Goal: Complete application form

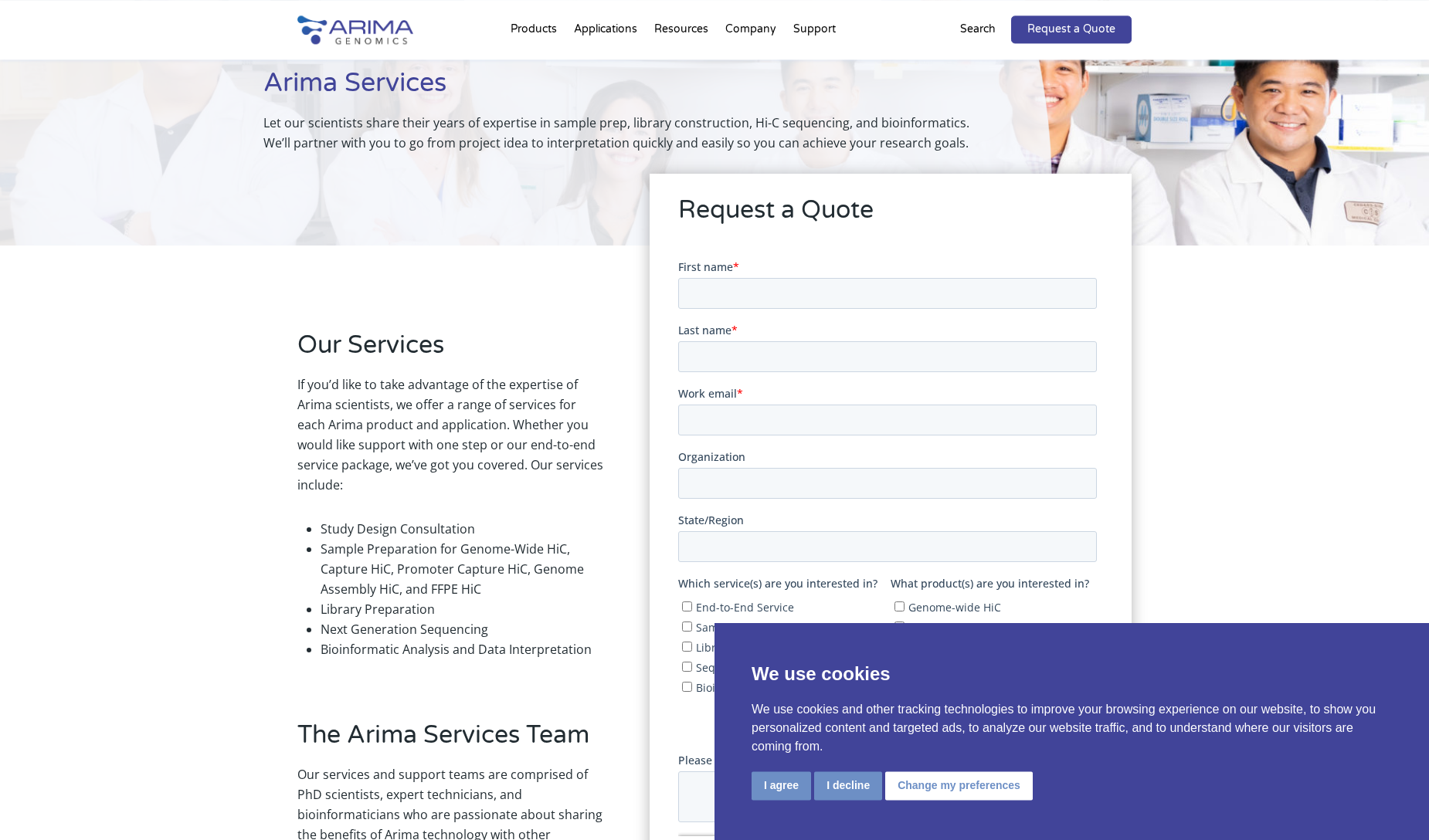
scroll to position [176, 0]
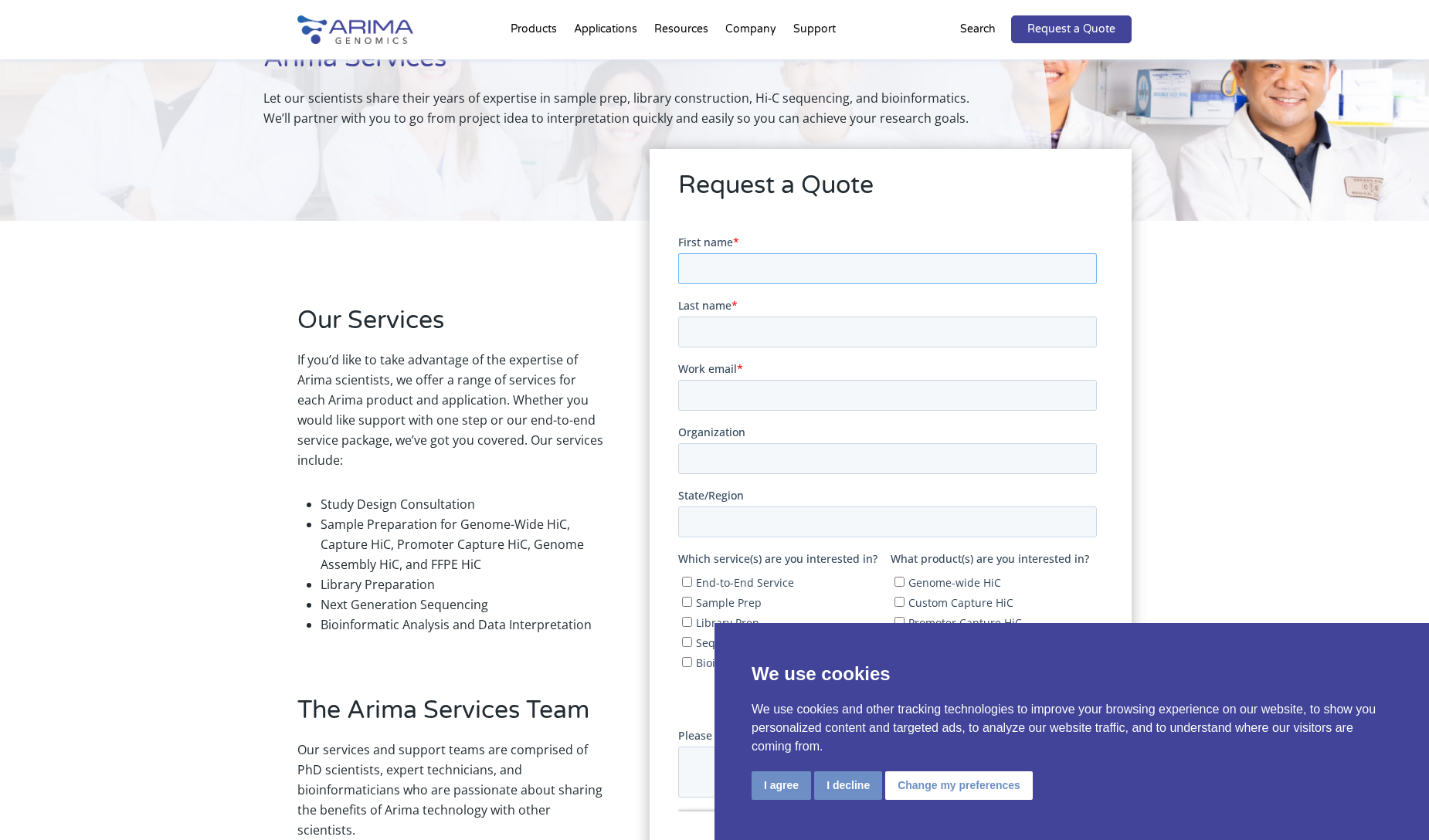
click at [764, 265] on input "First name *" at bounding box center [887, 268] width 418 height 31
click at [777, 787] on button "I agree" at bounding box center [782, 786] width 60 height 29
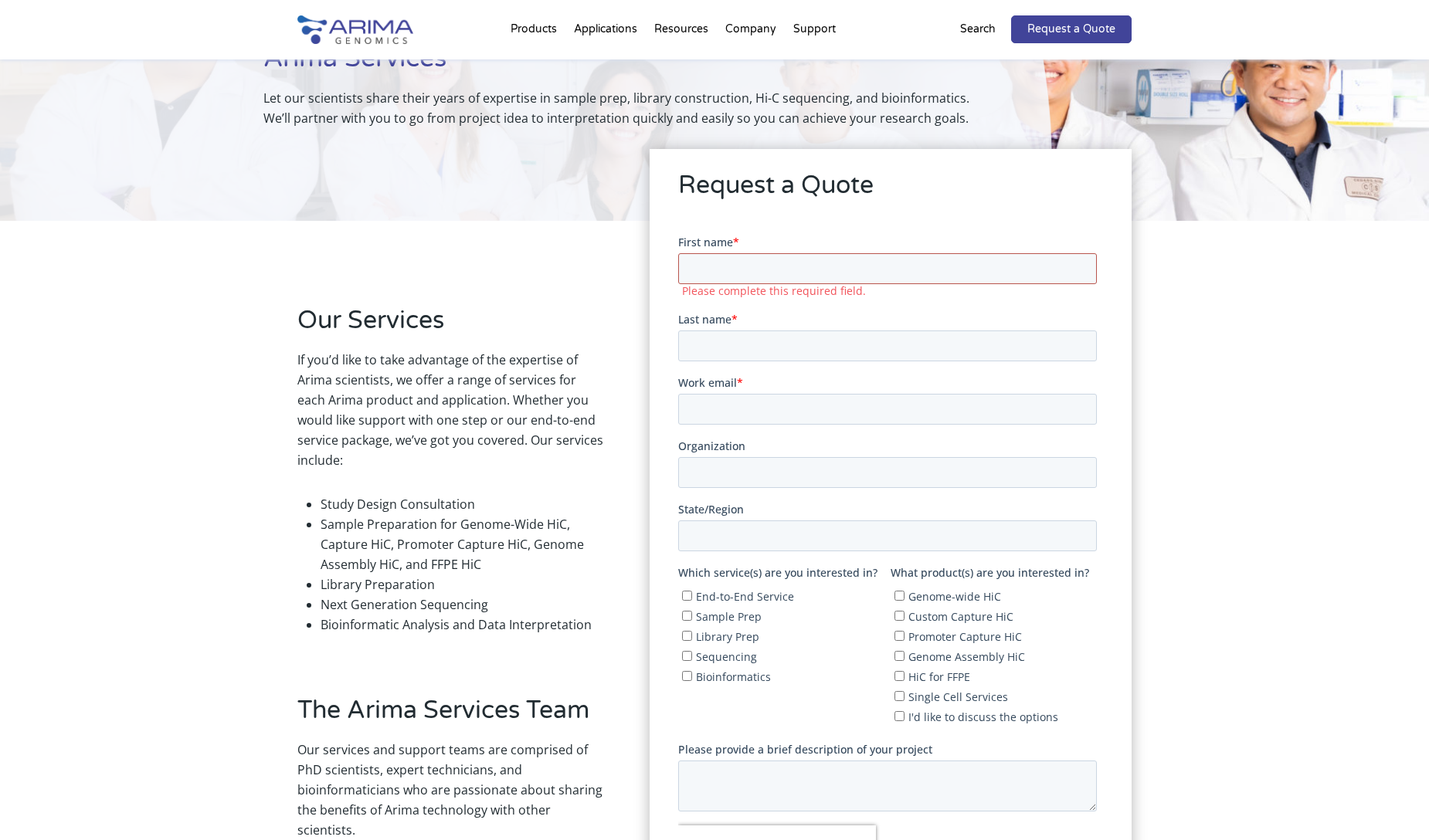
click at [713, 255] on input "First name *" at bounding box center [887, 268] width 418 height 31
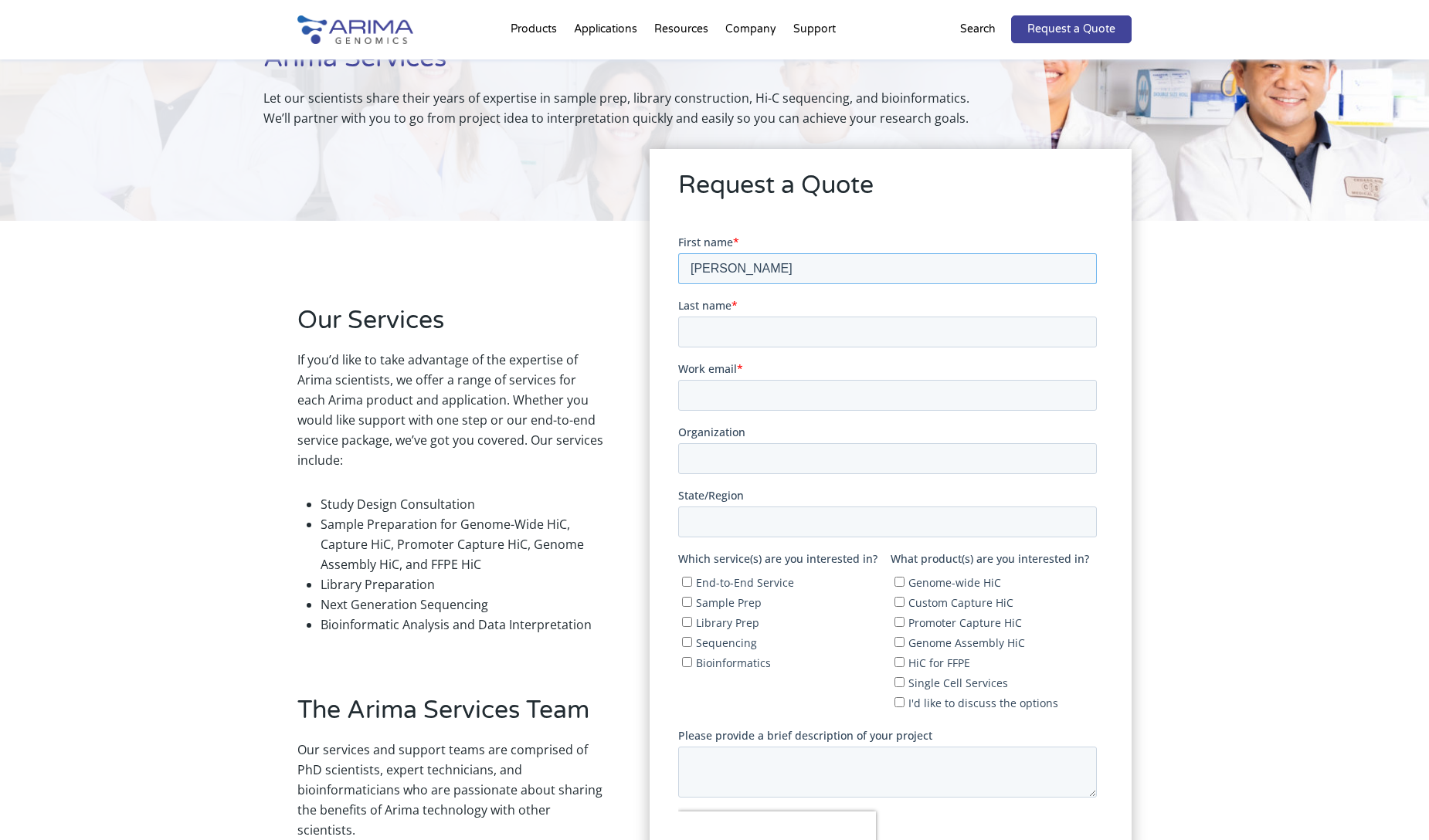
type input "[PERSON_NAME]"
type input "GAbald"
type input "[PERSON_NAME]"
type input "[PERSON_NAME][EMAIL_ADDRESS][PERSON_NAME][DOMAIN_NAME]"
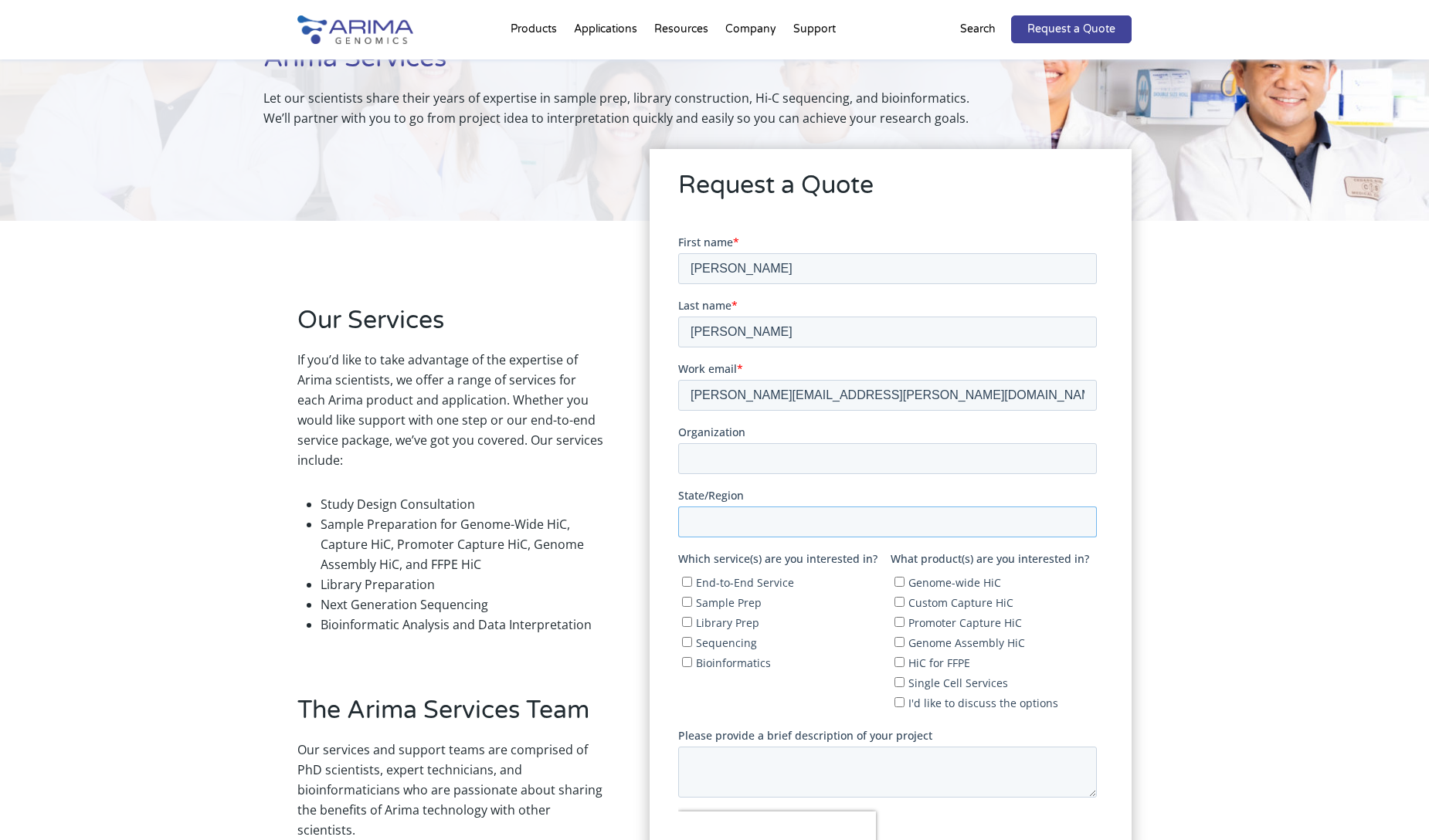
type input "[GEOGRAPHIC_DATA]"
click at [714, 461] on input "Organization" at bounding box center [887, 457] width 418 height 31
click at [782, 398] on input "[PERSON_NAME][EMAIL_ADDRESS][PERSON_NAME][DOMAIN_NAME]" at bounding box center [887, 394] width 418 height 31
click at [831, 386] on input "[PERSON_NAME][EMAIL_ADDRESS][PERSON_NAME][DOMAIN_NAME]" at bounding box center [887, 394] width 418 height 31
type input "[PERSON_NAME][EMAIL_ADDRESS][PERSON_NAME][DOMAIN_NAME]"
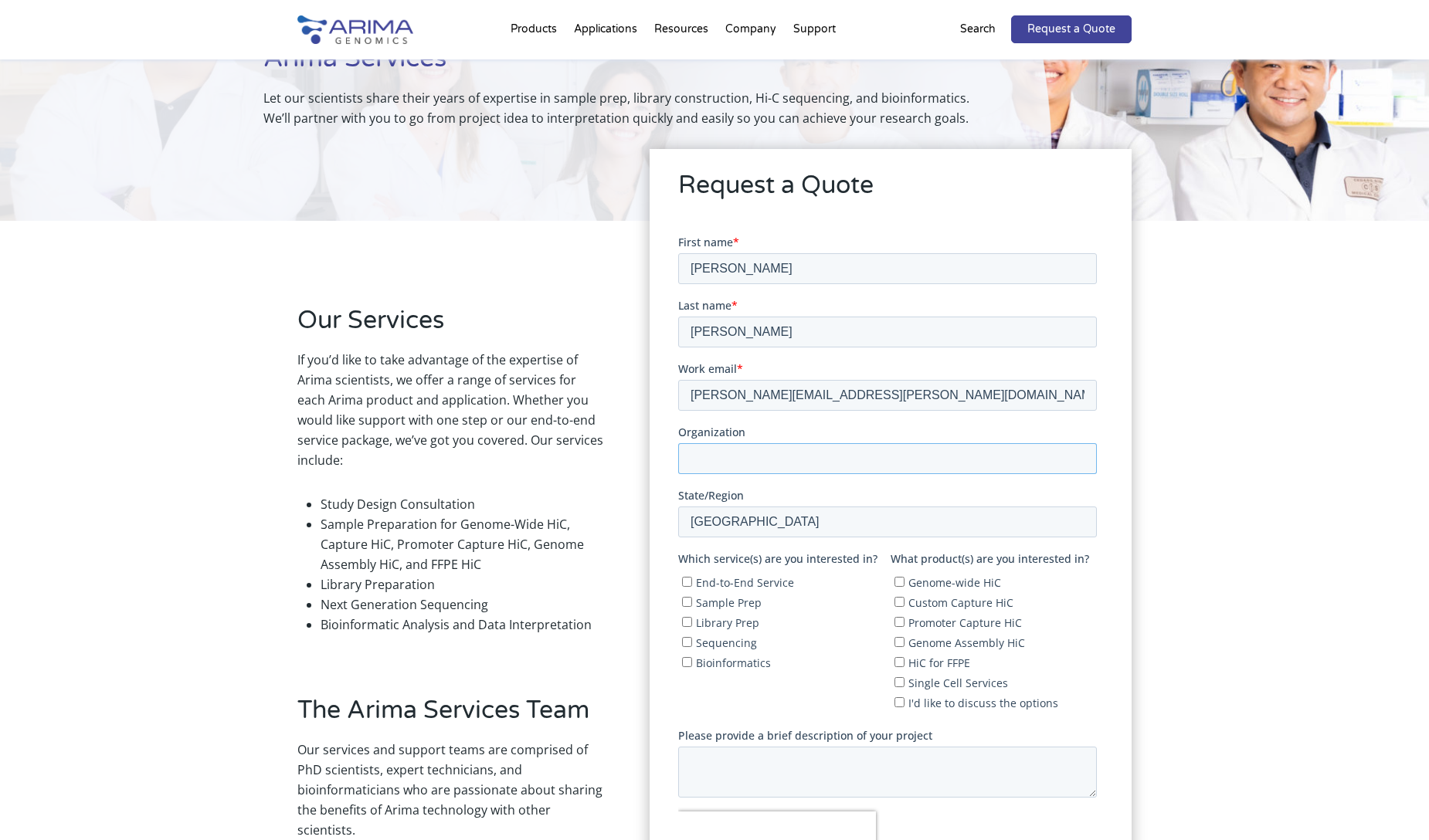
click at [761, 465] on input "Organization" at bounding box center [887, 457] width 418 height 31
type input "IRB"
click at [689, 603] on input "Sample Prep" at bounding box center [687, 601] width 10 height 10
checkbox input "true"
click at [687, 623] on input "Library Prep" at bounding box center [687, 621] width 10 height 10
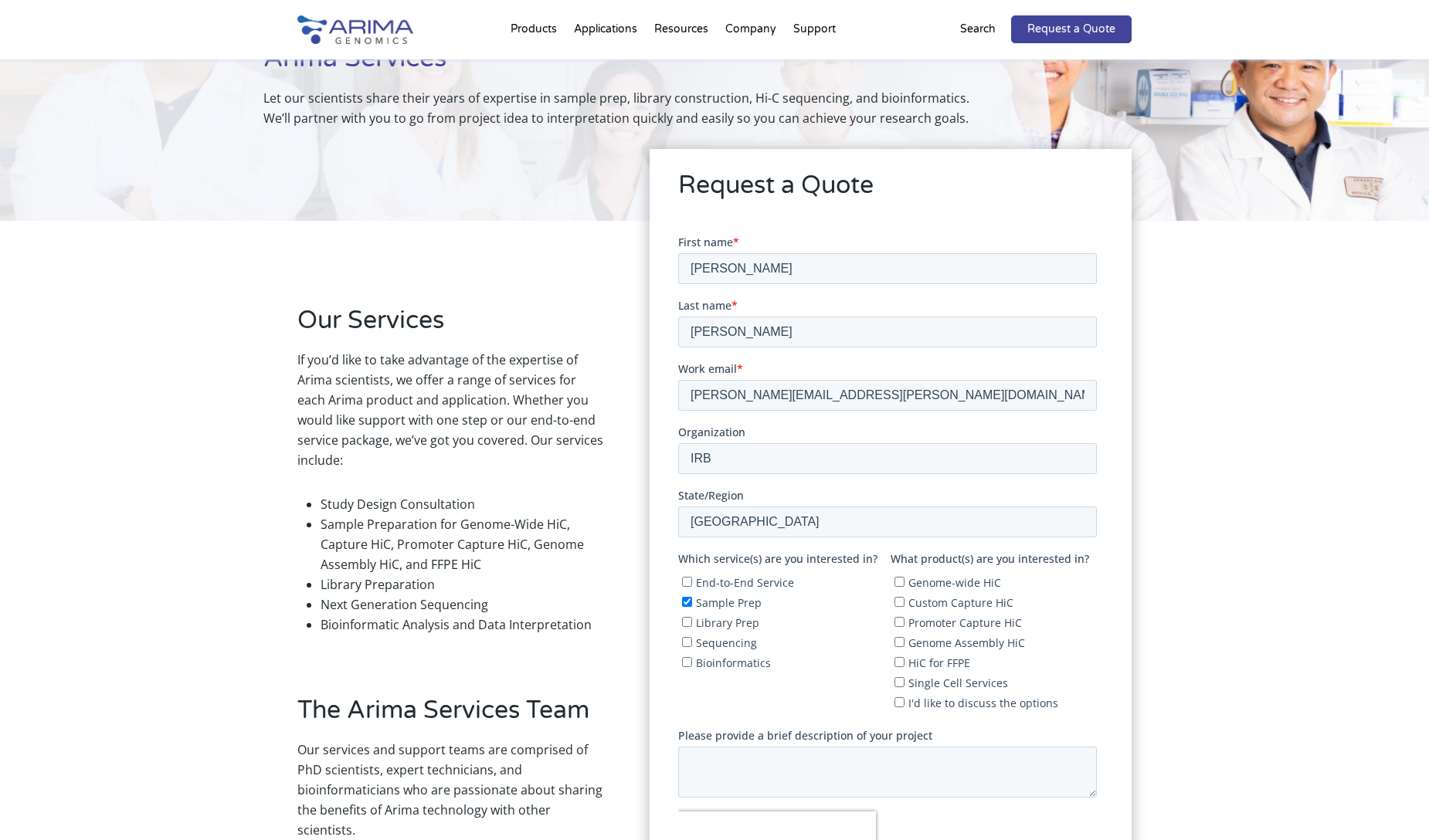
checkbox input "true"
click at [686, 638] on input "Sequencing" at bounding box center [687, 641] width 10 height 10
checkbox input "true"
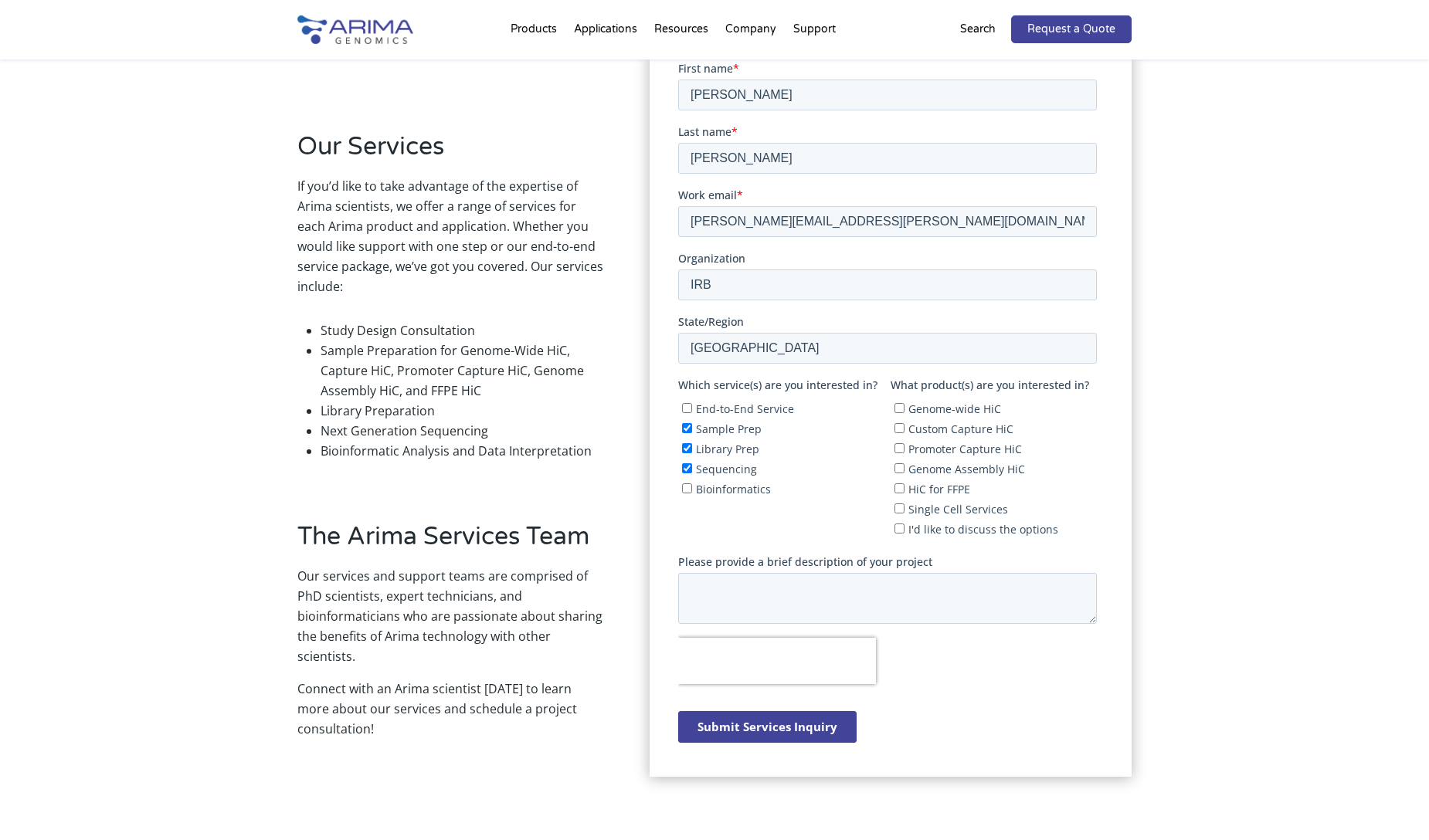
scroll to position [352, 0]
click at [769, 605] on textarea "Please provide a brief description of your project" at bounding box center [887, 595] width 418 height 51
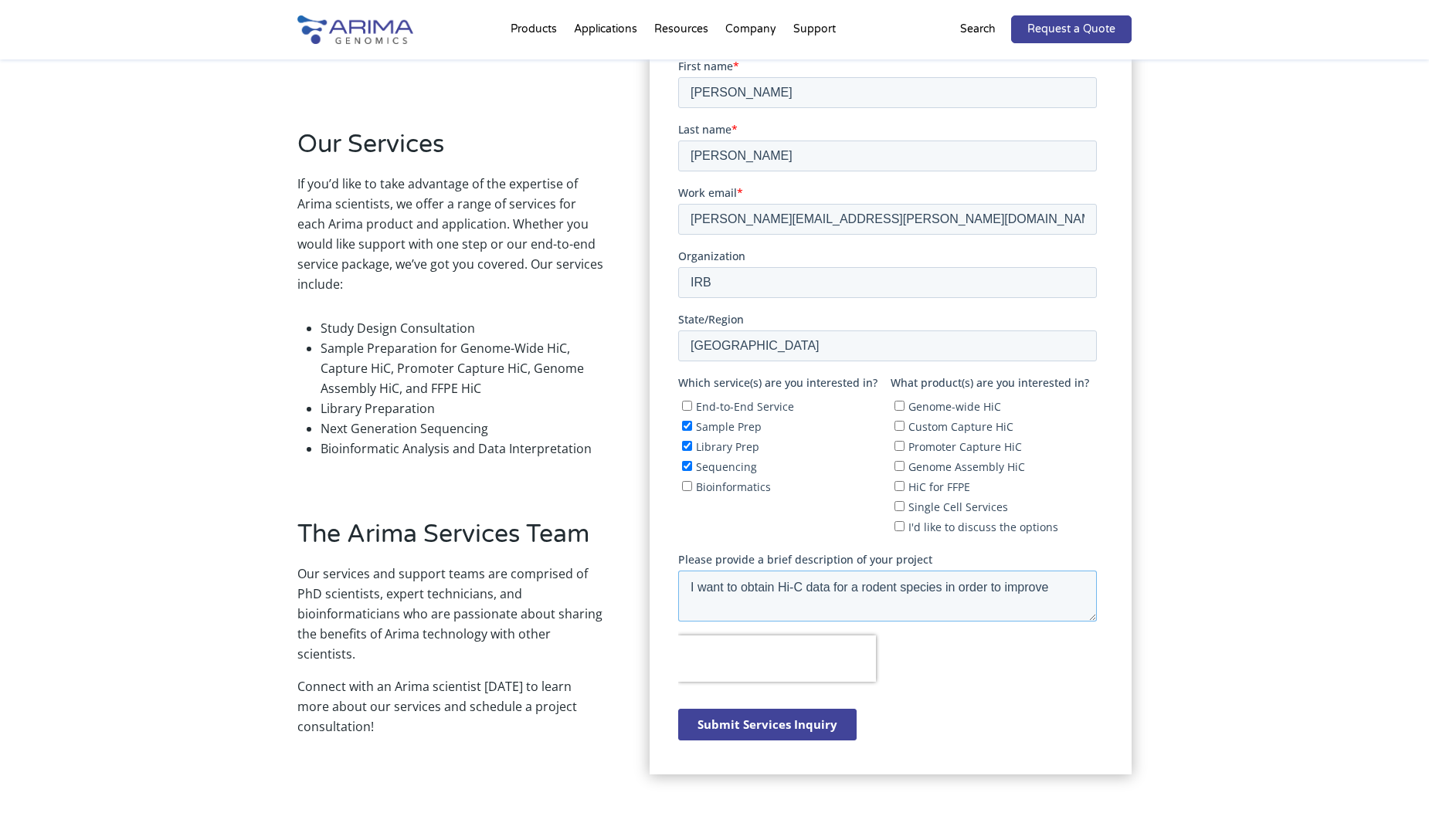
type textarea "I want to obtain Hi-C data for a rodent species in order to improve"
click at [897, 466] on input "Genome Assembly HiC" at bounding box center [898, 465] width 10 height 10
checkbox input "true"
click at [1046, 585] on textarea "I want to obtain Hi-C data for a rodent species in order to improve" at bounding box center [887, 595] width 418 height 51
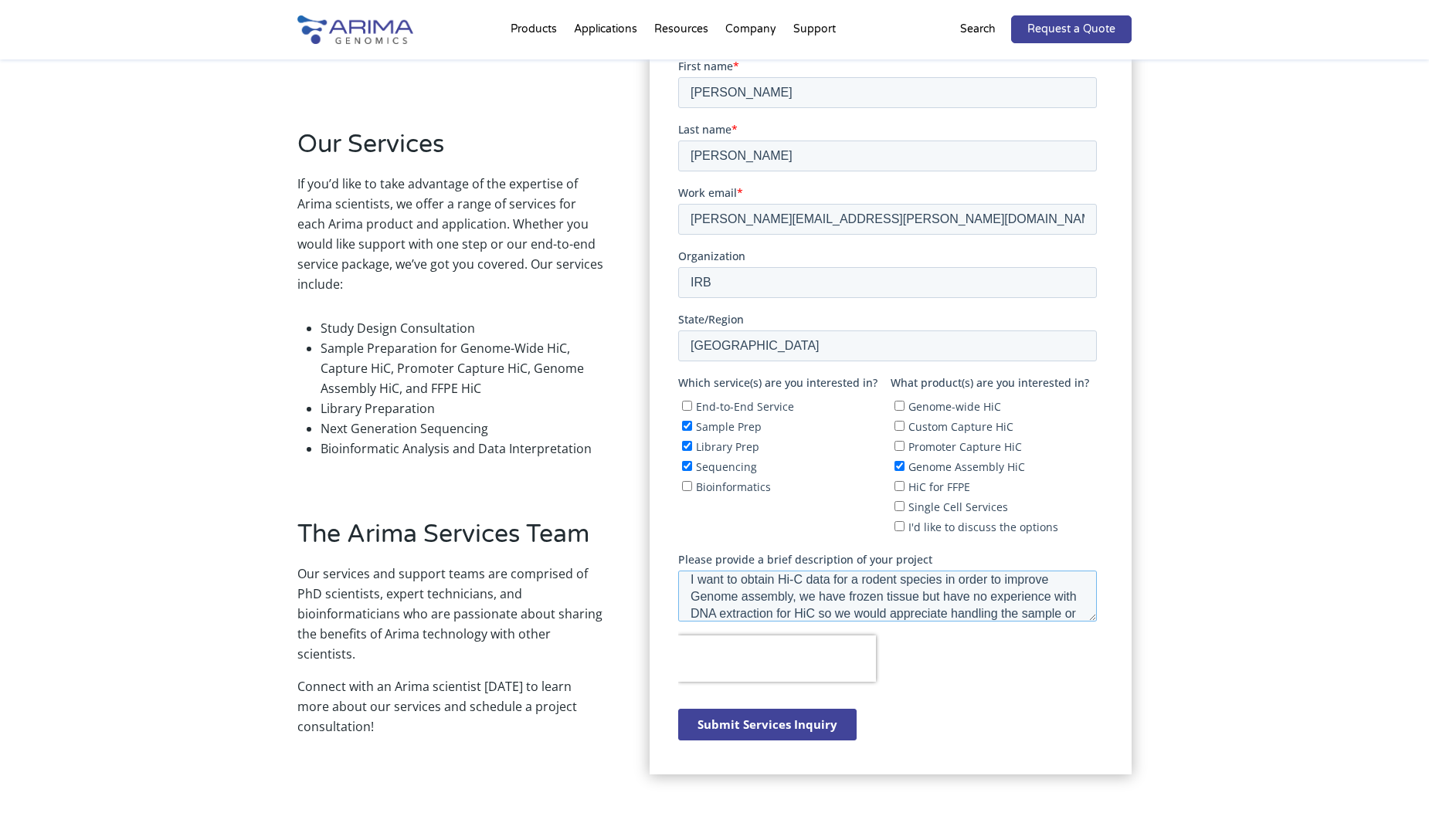
scroll to position [25, 0]
type textarea "I want to obtain Hi-C data for a rodent species in order to improve Genome asse…"
click at [766, 721] on input "Submit Services Inquiry" at bounding box center [767, 724] width 179 height 32
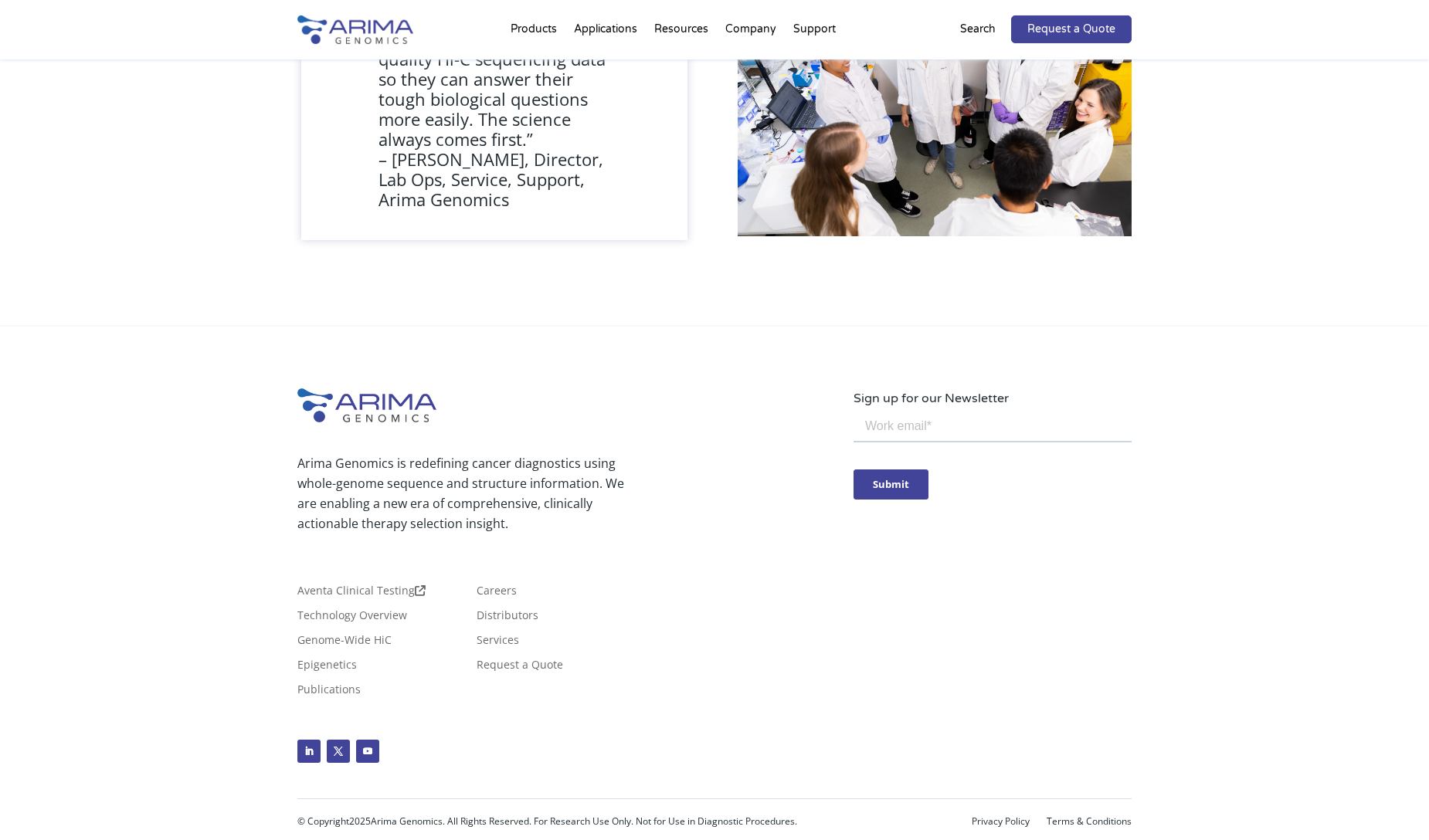
scroll to position [1286, 0]
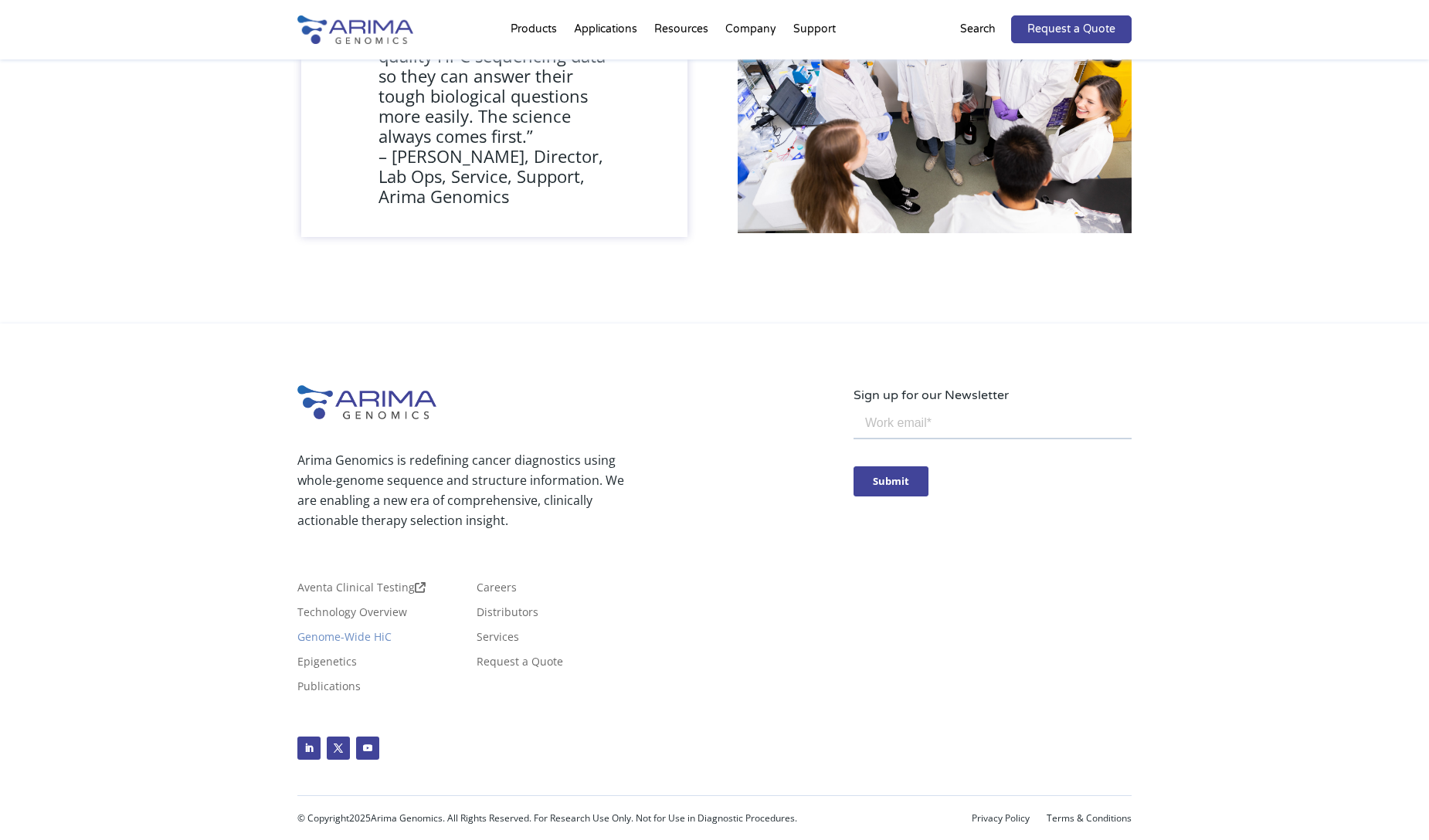
click at [387, 642] on link "Genome-Wide HiC" at bounding box center [344, 640] width 94 height 17
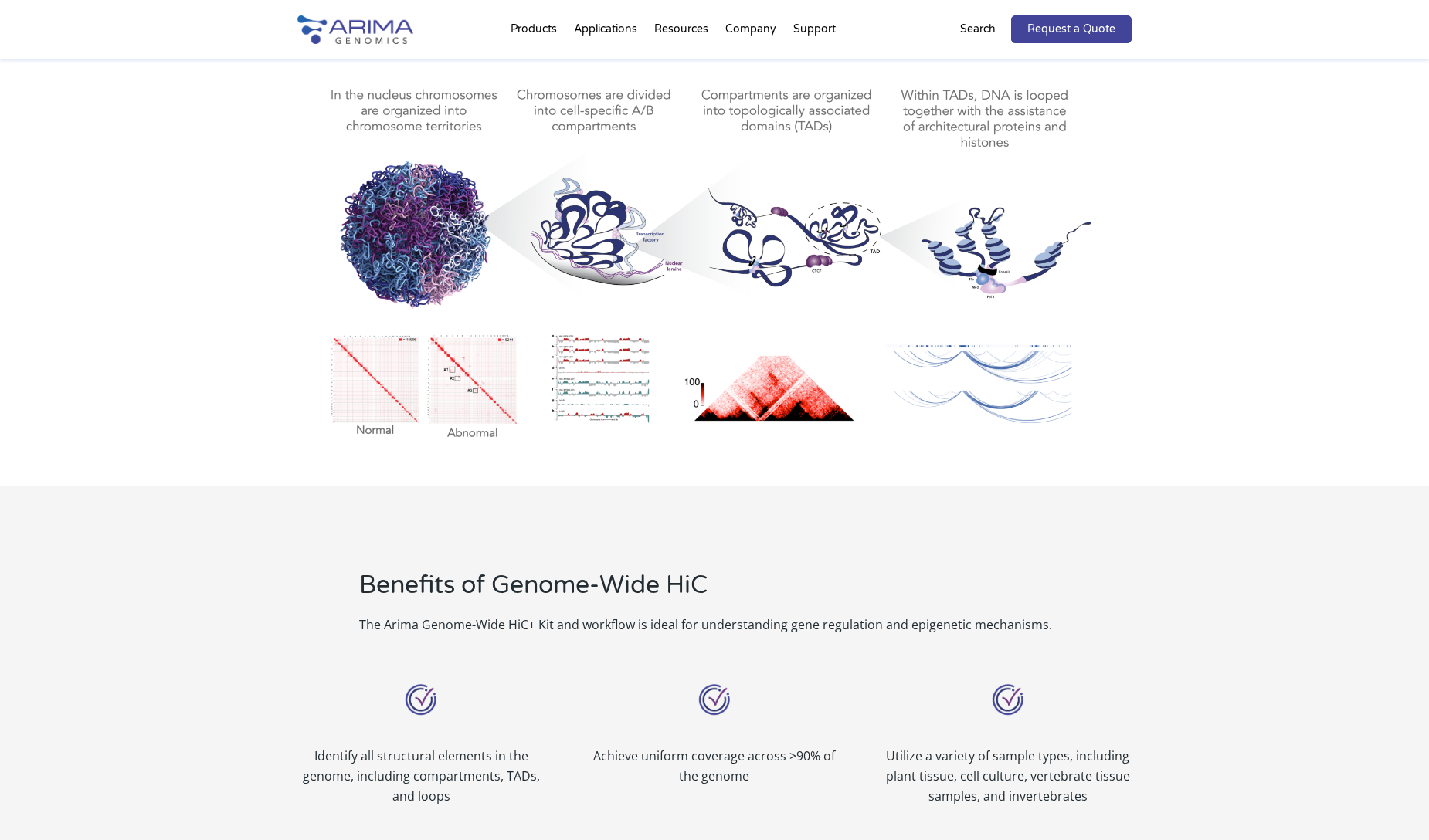
scroll to position [176, 0]
